Goal: Transaction & Acquisition: Obtain resource

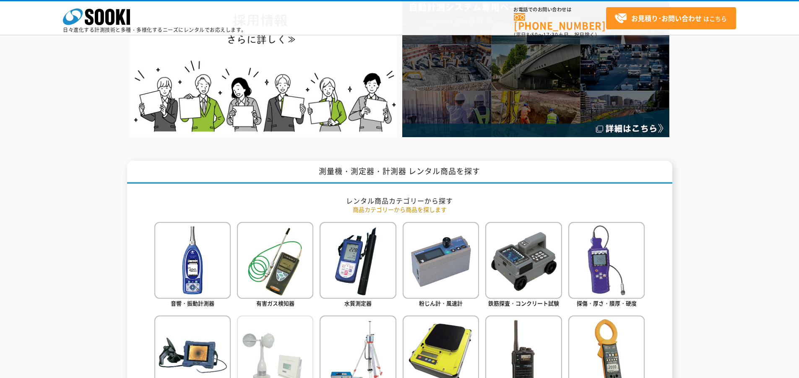
scroll to position [419, 0]
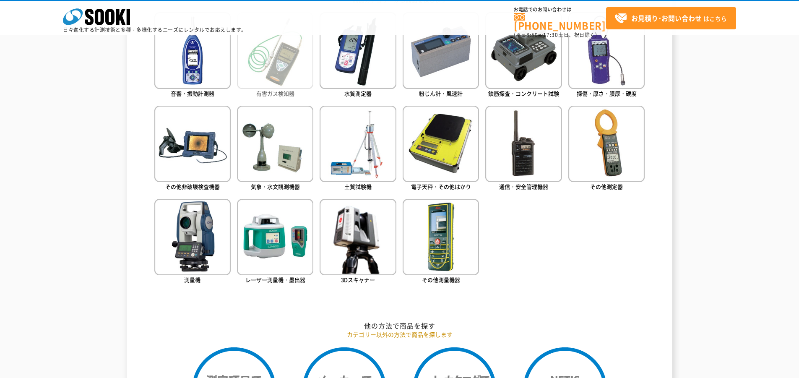
click at [286, 88] on img at bounding box center [275, 50] width 76 height 76
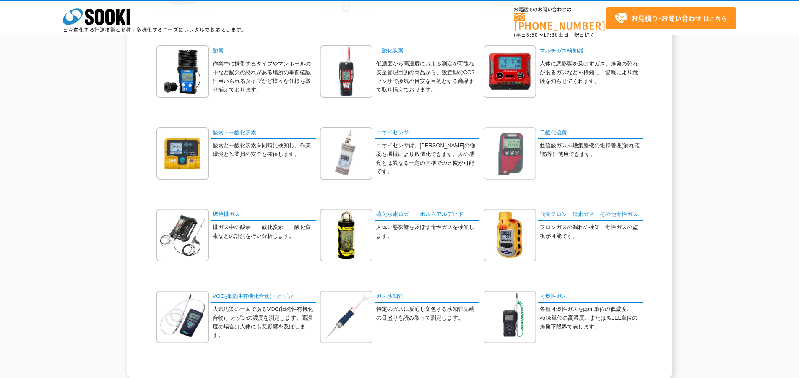
scroll to position [84, 0]
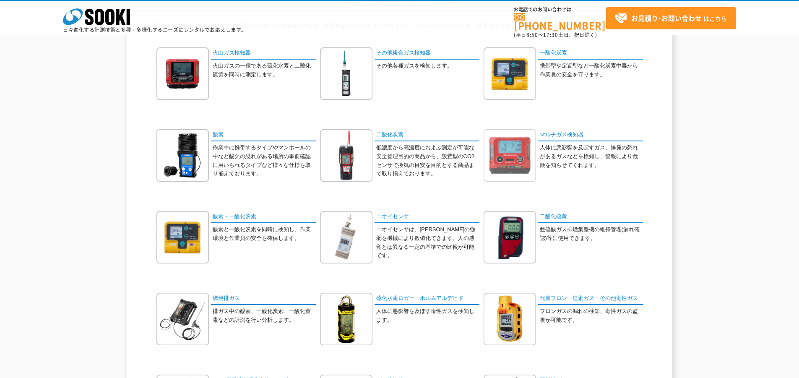
click at [535, 151] on img at bounding box center [509, 155] width 52 height 52
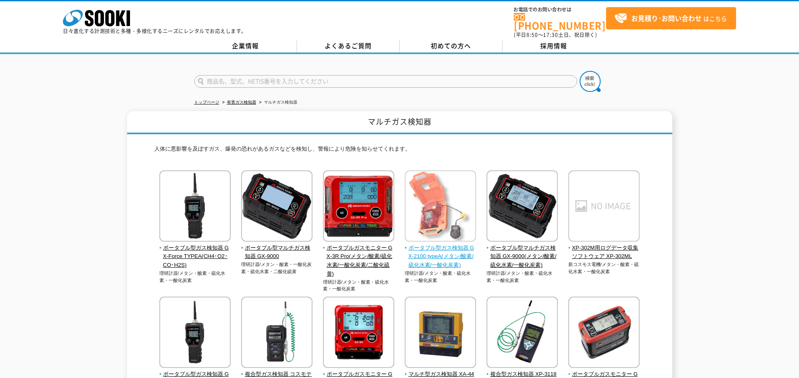
click at [408, 215] on img at bounding box center [440, 206] width 71 height 73
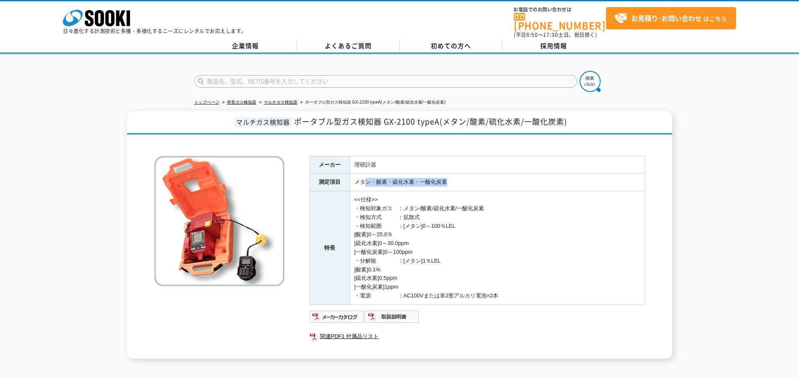
drag, startPoint x: 475, startPoint y: 177, endPoint x: 364, endPoint y: 170, distance: 110.9
click at [364, 174] on td "メタン・酸素・硫化水素・一酸化炭素" at bounding box center [497, 183] width 295 height 18
click at [417, 211] on td "<<仕様>> ・検知対象ガス　：メタン/酸素/硫化水素/一酸化炭素 ・検知方式　　　：拡散式 ・検知範囲　　　：[メタン]0～100％LEL [酸素]0～25…" at bounding box center [497, 248] width 295 height 114
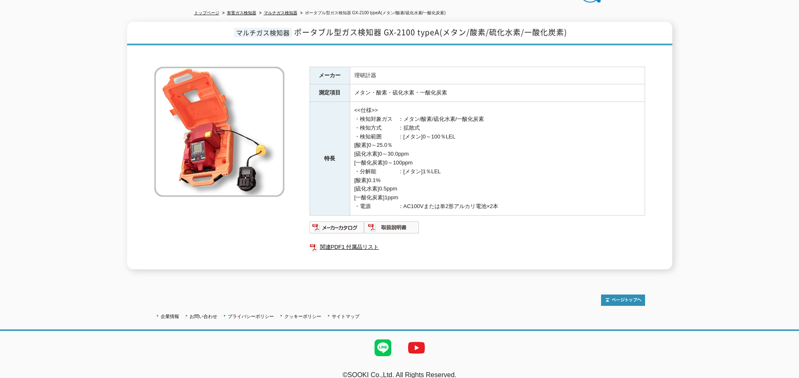
scroll to position [95, 0]
